Goal: Find specific page/section: Find specific page/section

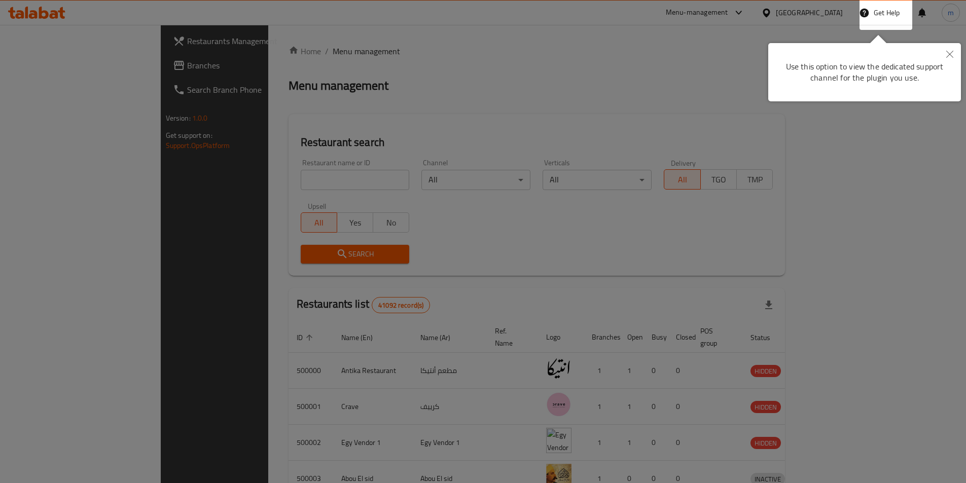
click at [946, 49] on button "Close" at bounding box center [950, 54] width 22 height 23
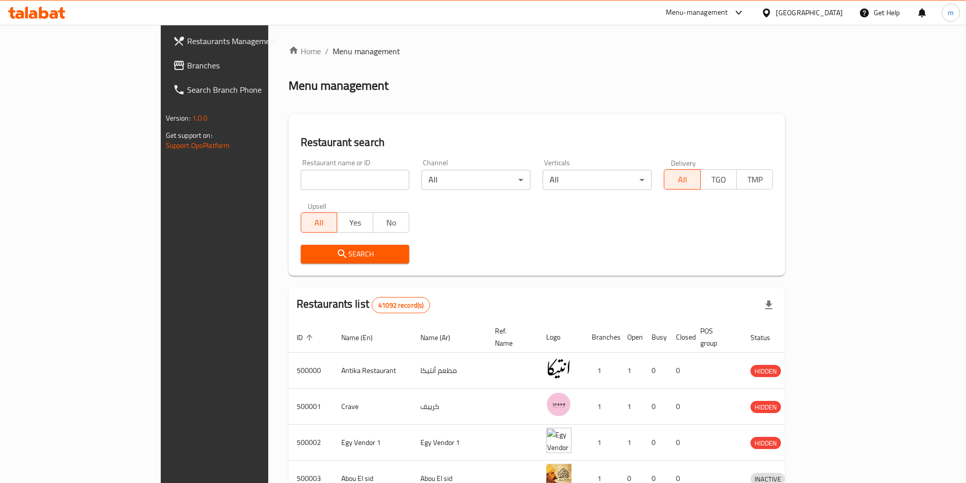
click at [772, 11] on icon at bounding box center [766, 13] width 11 height 11
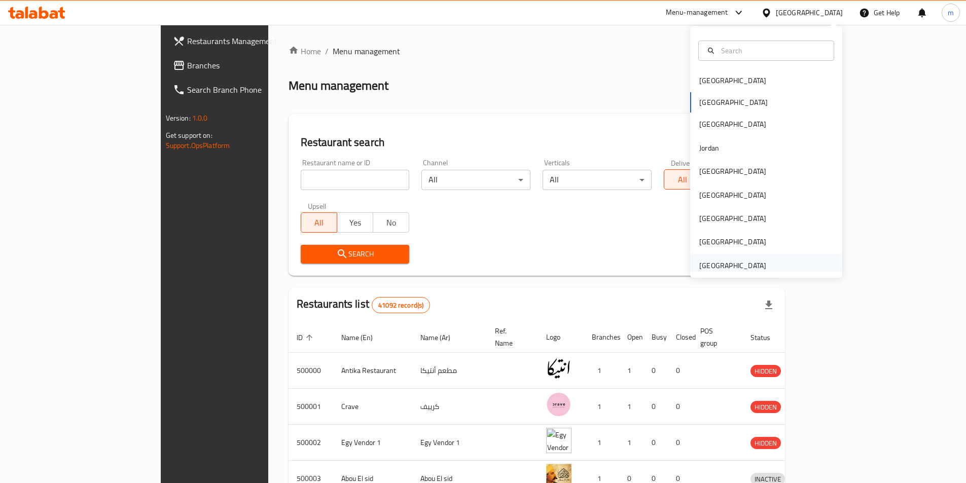
click at [712, 264] on div "[GEOGRAPHIC_DATA]" at bounding box center [733, 265] width 67 height 11
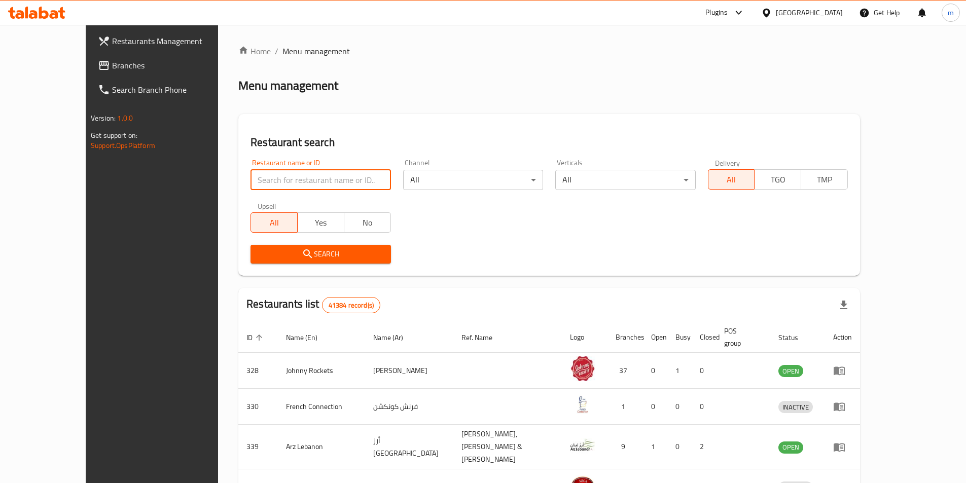
click at [251, 173] on input "search" at bounding box center [321, 180] width 140 height 20
paste input "20041"
type input "20041"
click button "Search" at bounding box center [321, 254] width 140 height 19
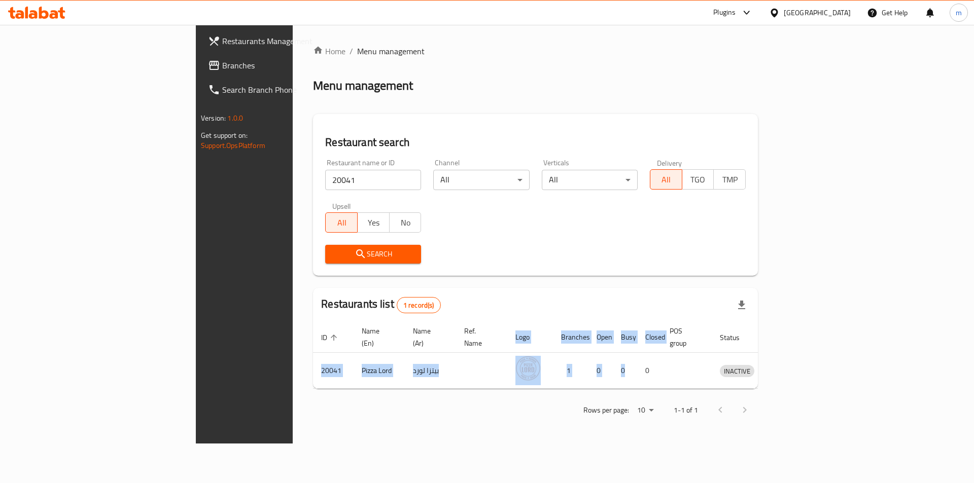
drag, startPoint x: 767, startPoint y: 370, endPoint x: 974, endPoint y: 363, distance: 206.6
click at [778, 363] on div "Home / Menu management Menu management Restaurant search Restaurant name or ID …" at bounding box center [535, 234] width 485 height 419
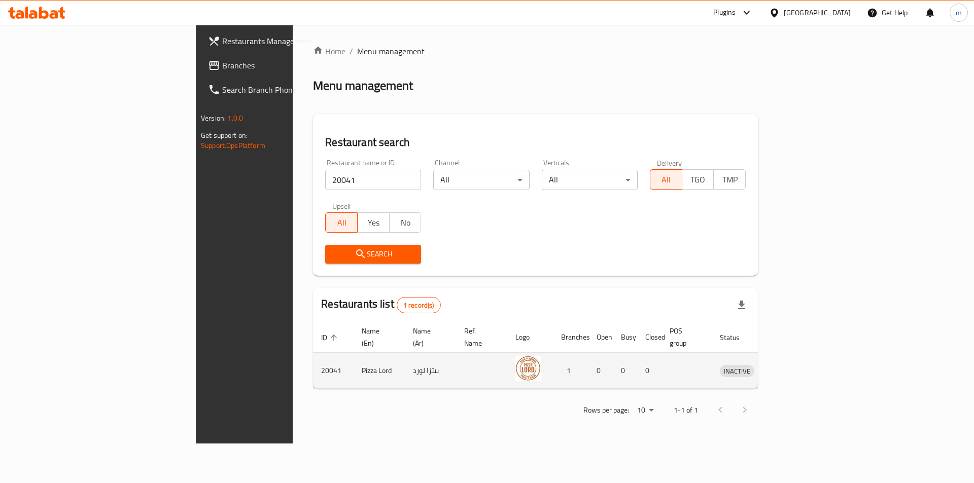
click at [574, 359] on td "1" at bounding box center [571, 371] width 36 height 36
click at [313, 356] on td "20041" at bounding box center [333, 371] width 41 height 36
copy td "20041"
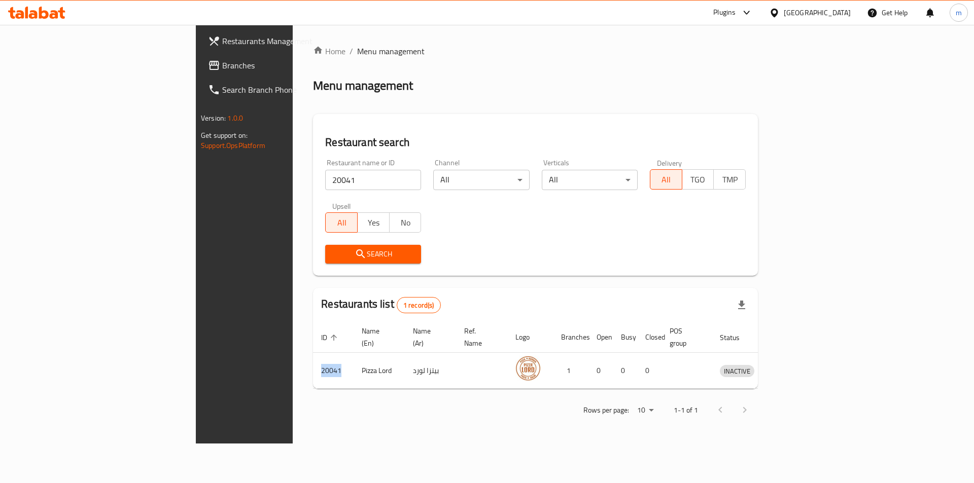
click at [200, 76] on link "Branches" at bounding box center [279, 65] width 159 height 24
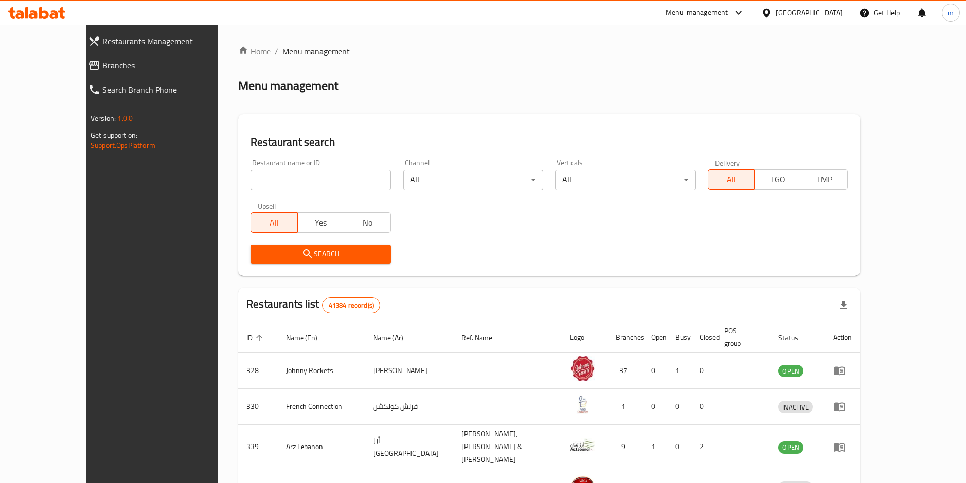
click at [102, 65] on span "Branches" at bounding box center [170, 65] width 136 height 12
